Goal: Task Accomplishment & Management: Manage account settings

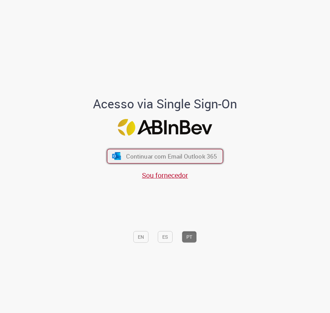
click at [159, 154] on span "Continuar com Email Outlook 365" at bounding box center [171, 157] width 91 height 8
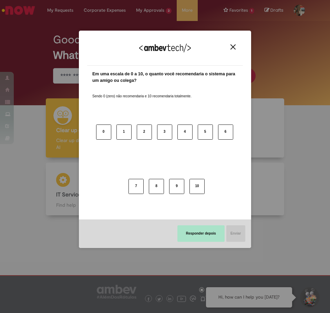
click at [209, 227] on button "Responder depois" at bounding box center [200, 234] width 47 height 17
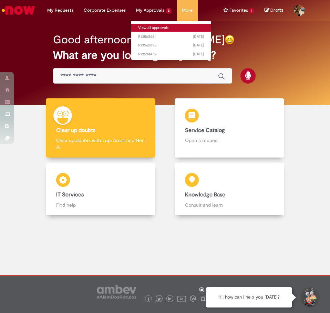
click at [160, 25] on link "View all approvals" at bounding box center [171, 28] width 80 height 8
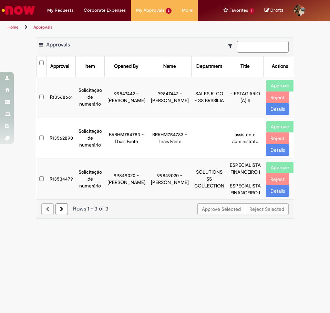
click at [62, 139] on td "R13562890" at bounding box center [61, 138] width 29 height 41
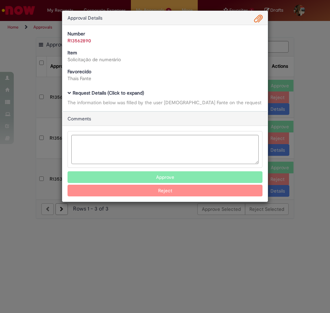
click at [98, 94] on b "Request Details (Click to expand)" at bounding box center [108, 93] width 71 height 6
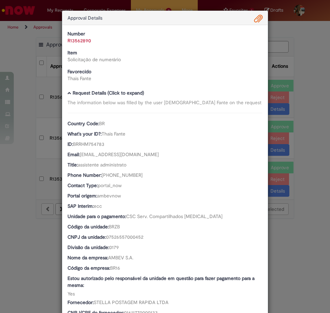
click at [254, 18] on span "Ambev Approval Modal" at bounding box center [258, 19] width 8 height 12
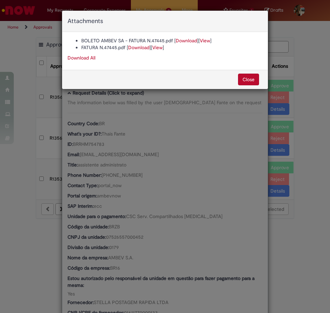
click at [207, 40] on link "View" at bounding box center [205, 41] width 10 height 6
click at [210, 42] on link "View" at bounding box center [205, 41] width 10 height 6
click at [208, 42] on link "View" at bounding box center [205, 41] width 10 height 6
click at [193, 40] on link "Download" at bounding box center [186, 41] width 21 height 6
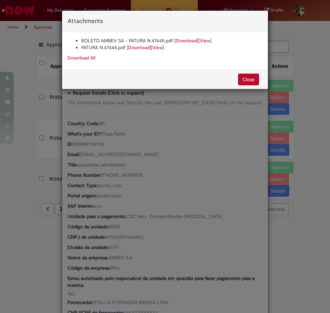
click at [11, 166] on div "Attachments BOLETO AMBEV SA - FATURA N.47445.pdf [ Download ] [ View ] FATURA N…" at bounding box center [165, 156] width 330 height 313
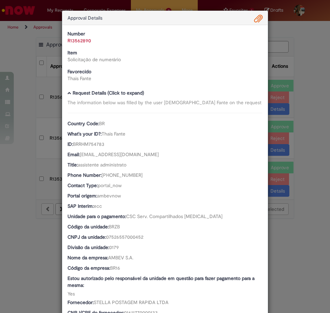
click at [8, 213] on div "Approval Details Number R13562890 Item Solicitação de numerário Favorecido [DEM…" at bounding box center [165, 156] width 330 height 313
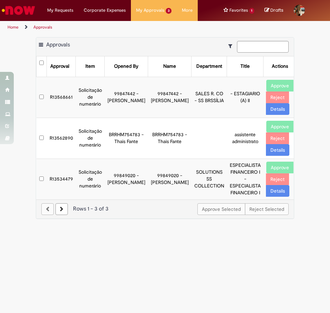
click at [266, 126] on button "Approve" at bounding box center [279, 127] width 27 height 12
